Goal: Transaction & Acquisition: Purchase product/service

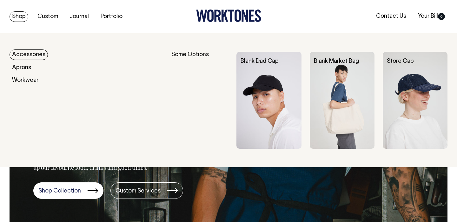
click at [40, 55] on link "Accessories" at bounding box center [29, 55] width 38 height 10
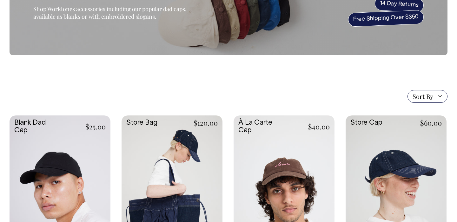
click at [77, 154] on link at bounding box center [60, 191] width 101 height 150
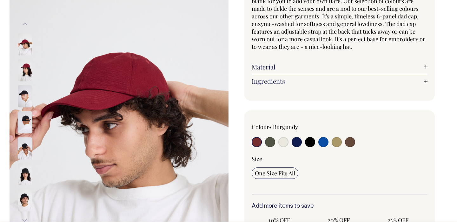
click at [282, 143] on input "radio" at bounding box center [284, 142] width 10 height 10
radio input "true"
select select "Natural"
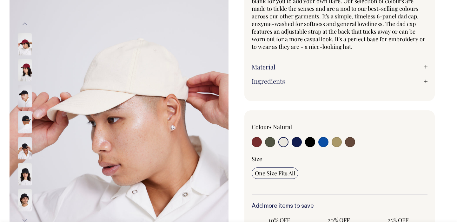
scroll to position [76, 0]
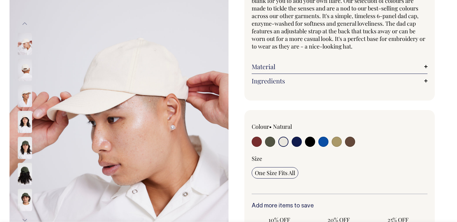
click at [334, 143] on input "radio" at bounding box center [337, 142] width 10 height 10
radio input "true"
select select "Washed Khaki"
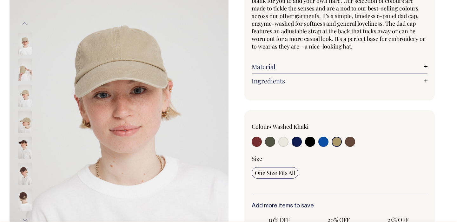
click at [256, 140] on input "radio" at bounding box center [257, 142] width 10 height 10
radio input "true"
select select "Burgundy"
